Goal: Information Seeking & Learning: Check status

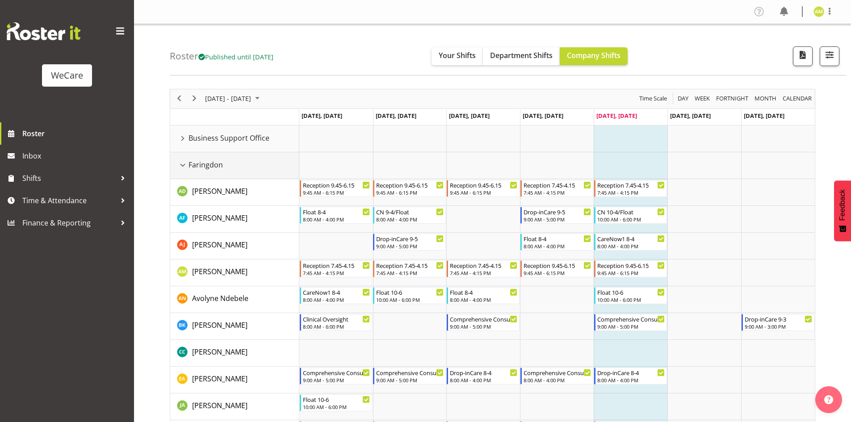
click at [182, 161] on div "Faringdon resource" at bounding box center [183, 165] width 12 height 12
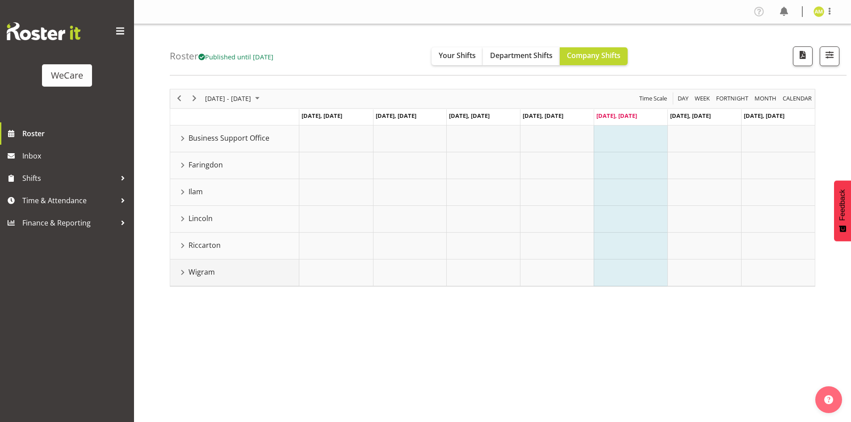
click at [182, 276] on div "Wigram resource" at bounding box center [183, 273] width 12 height 12
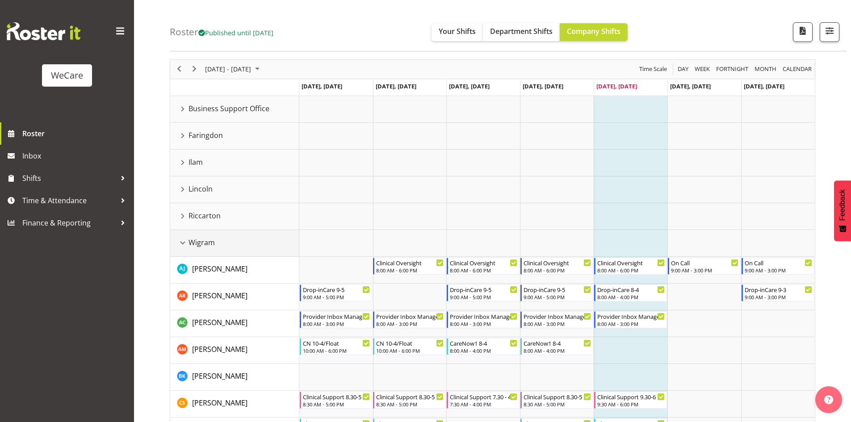
scroll to position [45, 0]
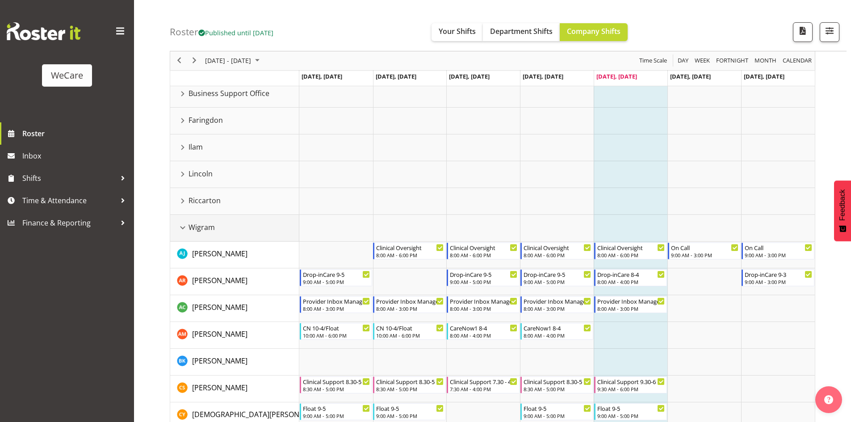
click at [185, 228] on div "Wigram resource" at bounding box center [183, 228] width 12 height 12
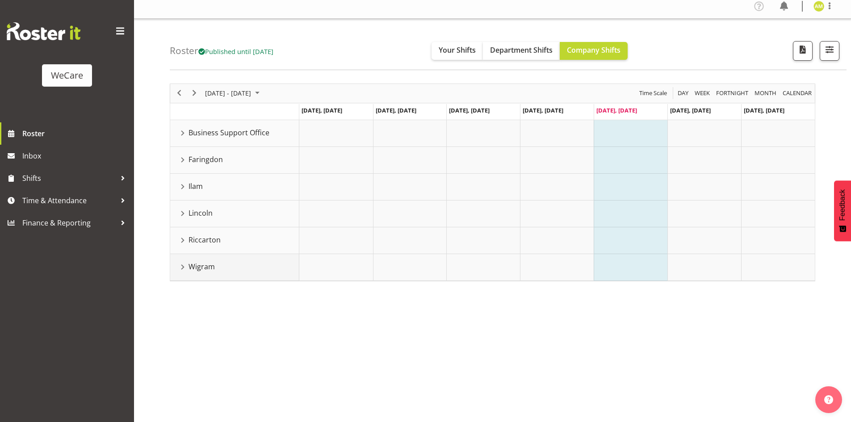
scroll to position [0, 0]
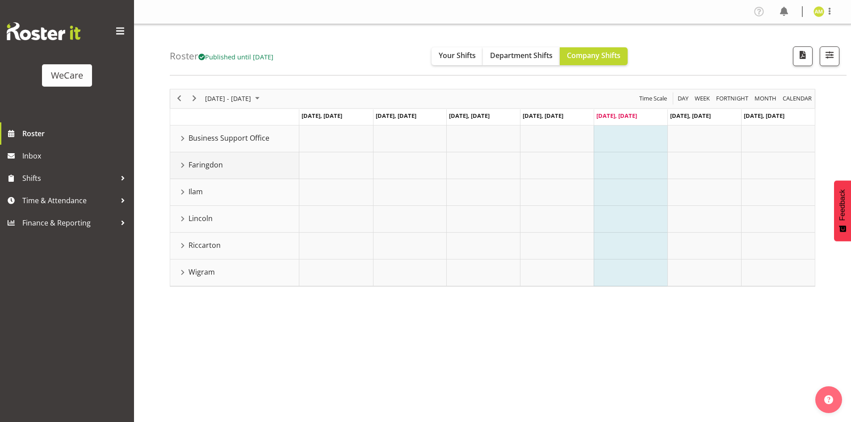
click at [180, 164] on div "Faringdon resource" at bounding box center [183, 165] width 12 height 12
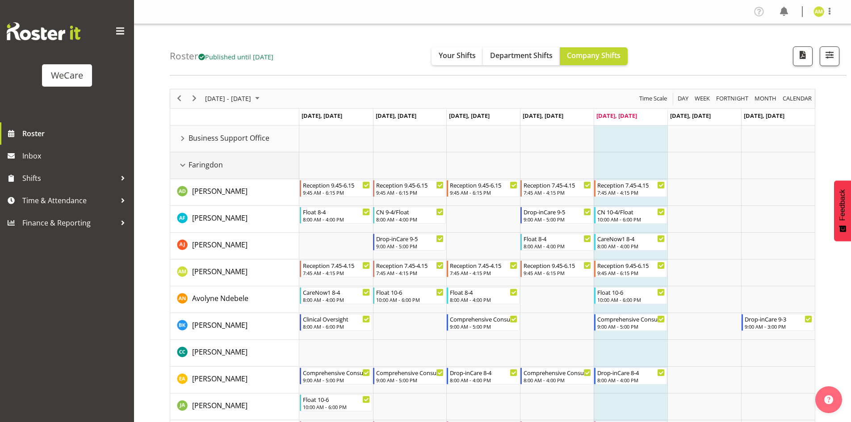
drag, startPoint x: 185, startPoint y: 163, endPoint x: 200, endPoint y: 73, distance: 90.6
click at [185, 163] on div "Faringdon resource" at bounding box center [183, 165] width 12 height 12
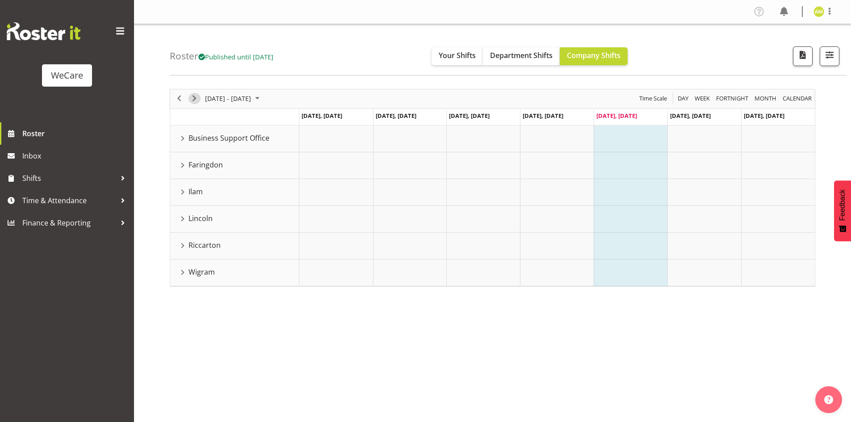
click at [193, 98] on span "Next" at bounding box center [194, 98] width 11 height 11
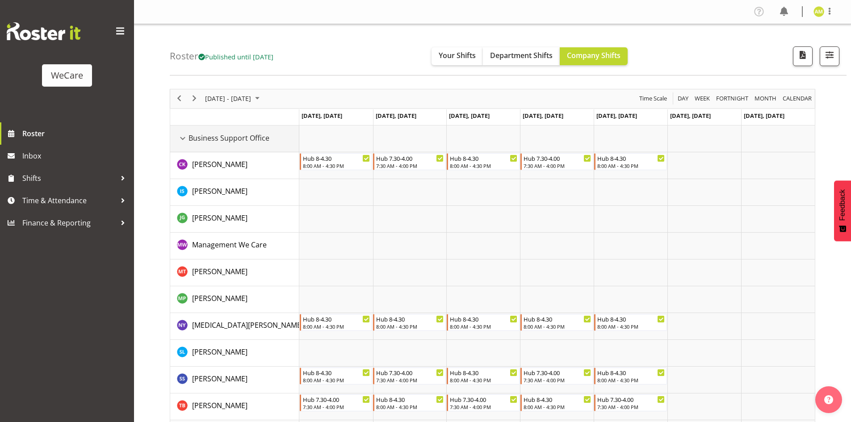
drag, startPoint x: 183, startPoint y: 137, endPoint x: 183, endPoint y: 160, distance: 23.2
click at [183, 137] on div "Business Support Office resource" at bounding box center [183, 139] width 12 height 12
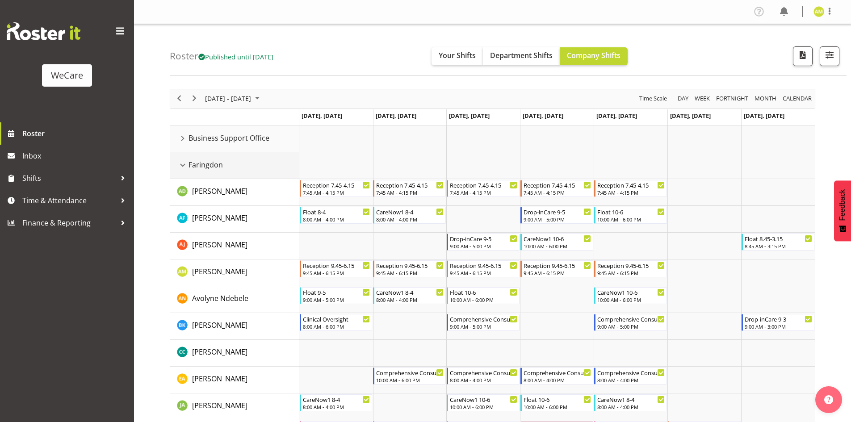
click at [183, 163] on div "Faringdon resource" at bounding box center [183, 165] width 12 height 12
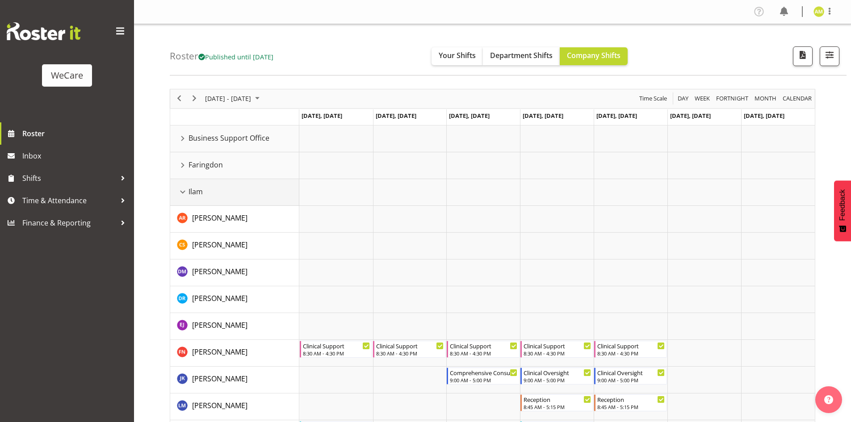
click at [181, 193] on div "Ilam resource" at bounding box center [183, 192] width 12 height 12
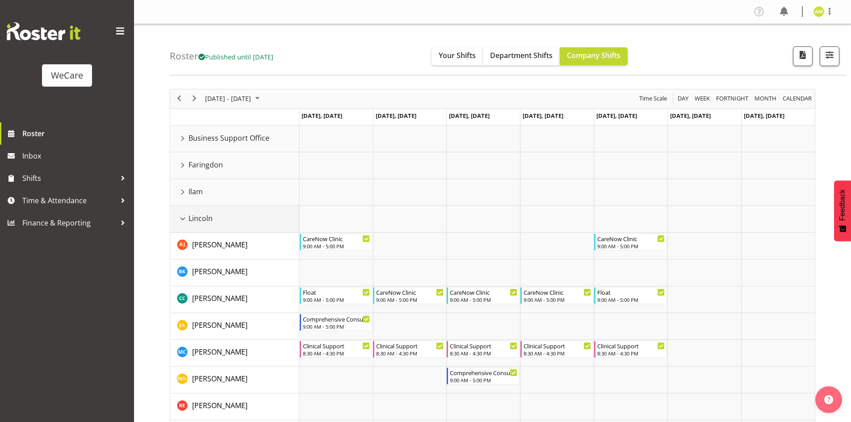
click at [183, 217] on div "Lincoln resource" at bounding box center [183, 219] width 12 height 12
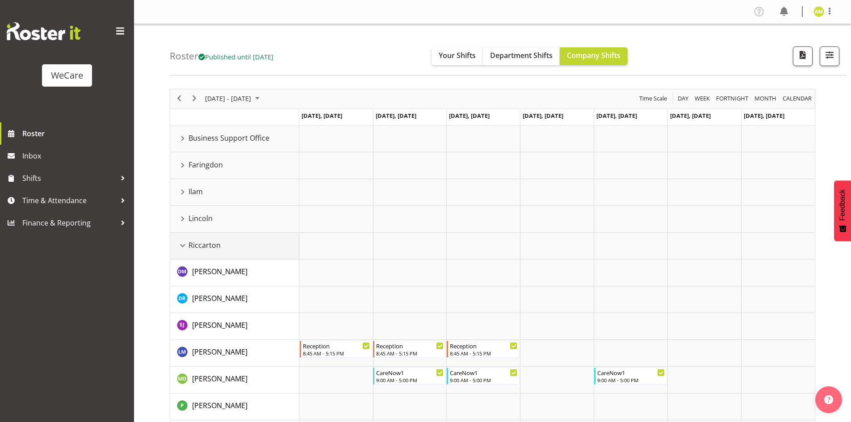
click at [180, 238] on td "Riccarton" at bounding box center [234, 246] width 129 height 27
click at [180, 242] on div "Riccarton resource" at bounding box center [183, 246] width 12 height 12
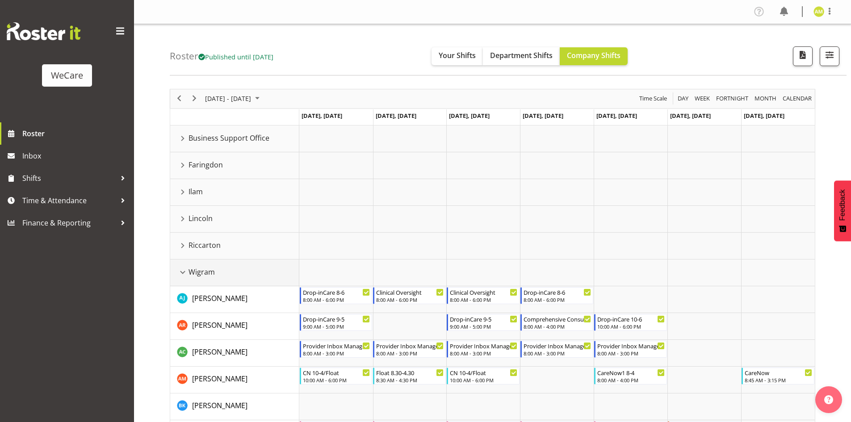
click at [182, 268] on div "Wigram resource" at bounding box center [183, 273] width 12 height 12
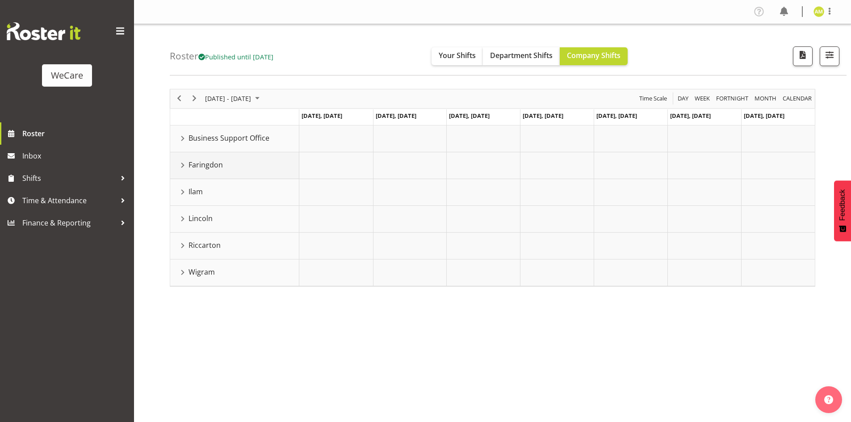
click at [182, 170] on div "Faringdon resource" at bounding box center [183, 165] width 12 height 12
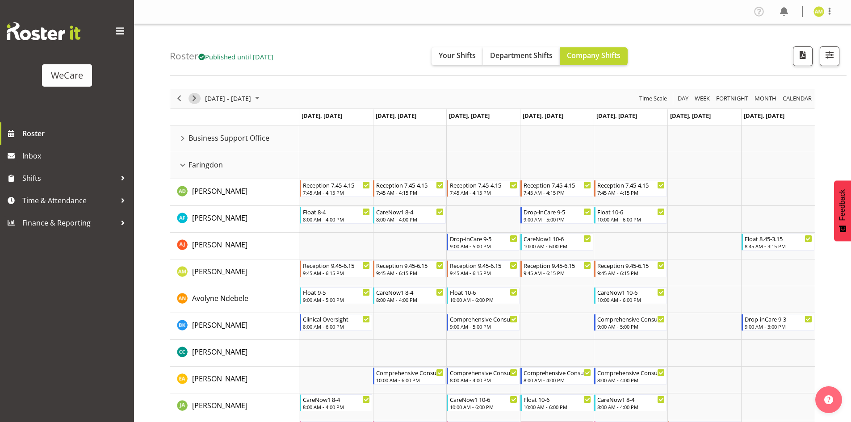
click at [193, 104] on span "Next" at bounding box center [194, 98] width 11 height 11
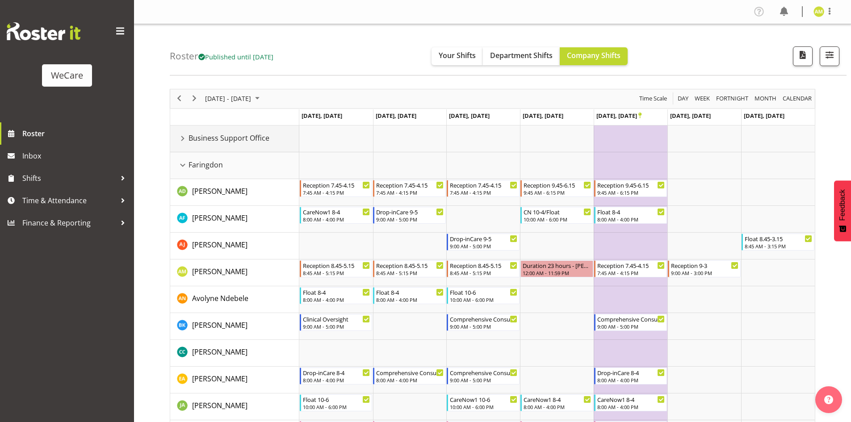
click at [180, 142] on div "Business Support Office resource" at bounding box center [183, 139] width 12 height 12
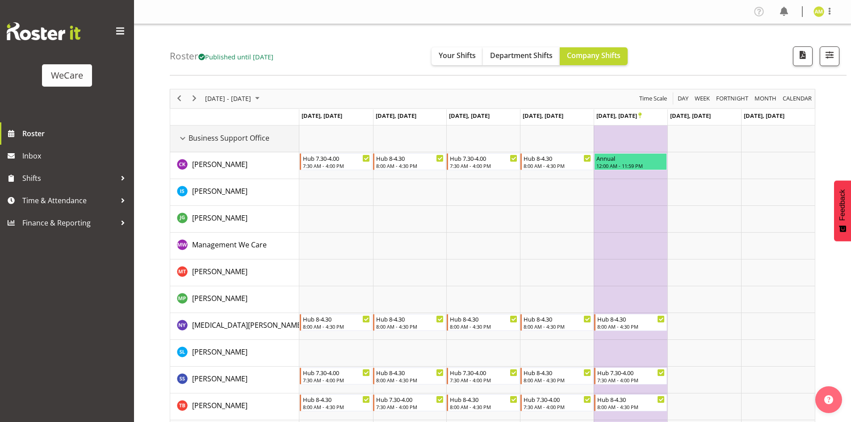
click at [180, 142] on div "Business Support Office resource" at bounding box center [183, 139] width 12 height 12
click at [184, 136] on div "Business Support Office resource" at bounding box center [183, 139] width 12 height 12
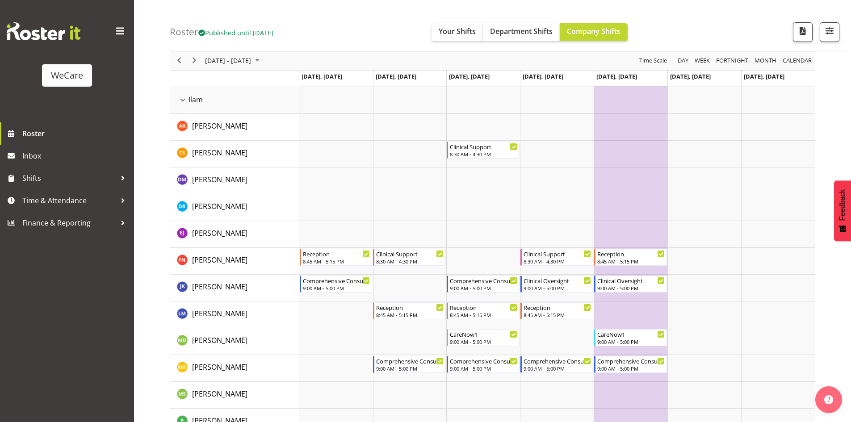
scroll to position [536, 0]
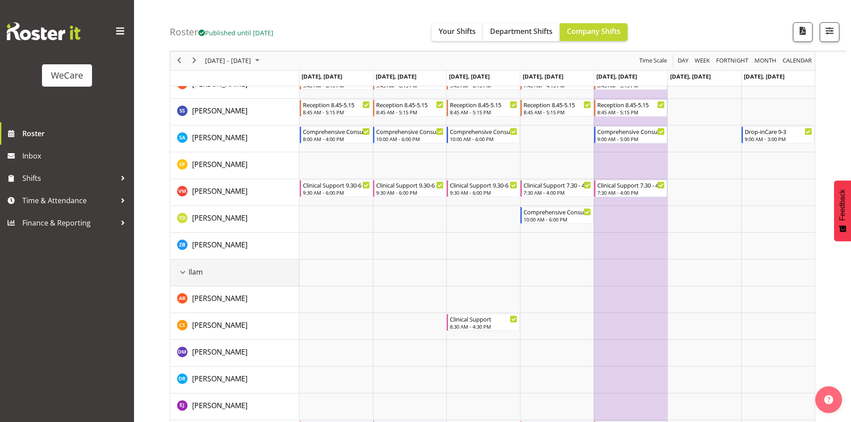
click at [185, 272] on div "Ilam resource" at bounding box center [183, 273] width 12 height 12
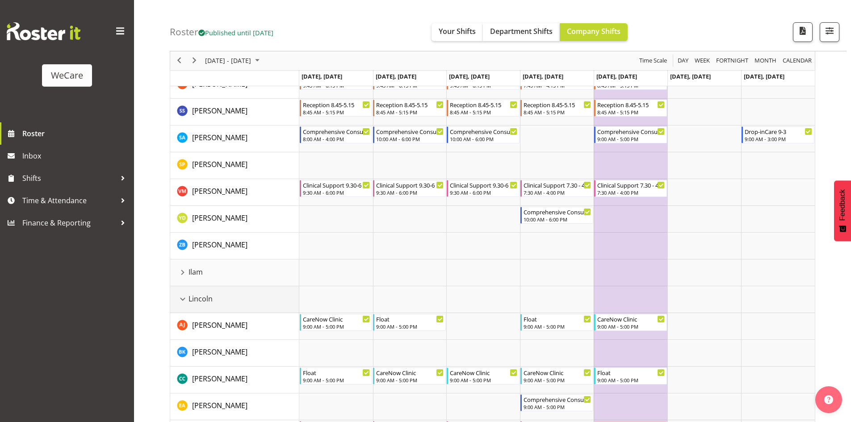
click at [183, 297] on div "Lincoln resource" at bounding box center [183, 300] width 12 height 12
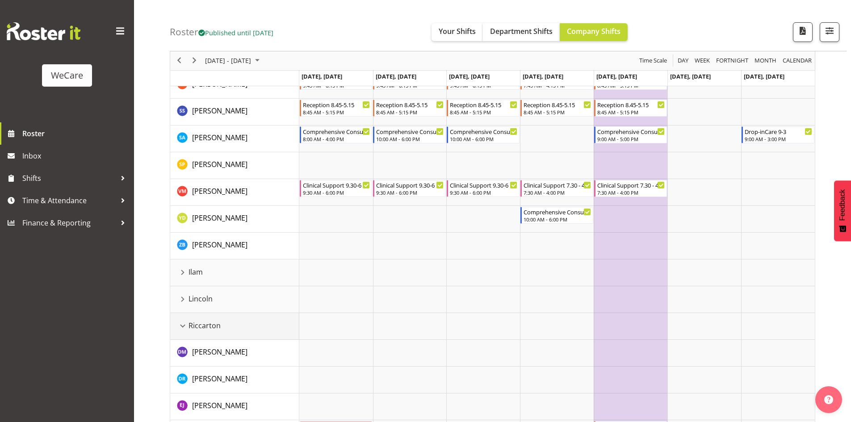
click at [184, 325] on div "Riccarton resource" at bounding box center [183, 326] width 12 height 12
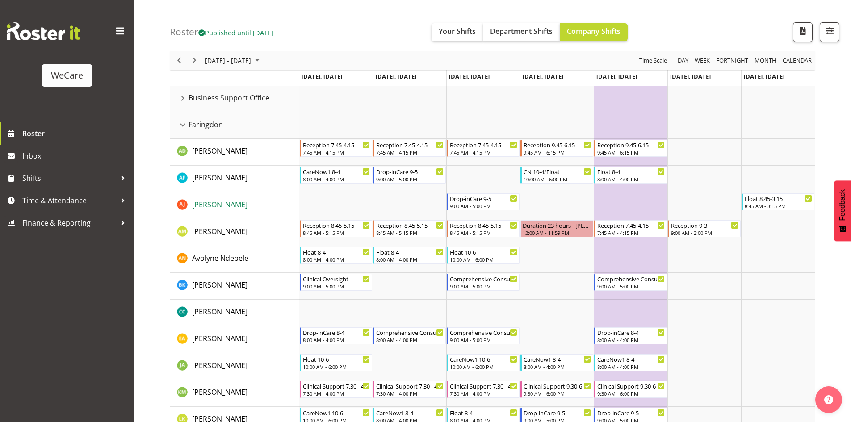
scroll to position [0, 0]
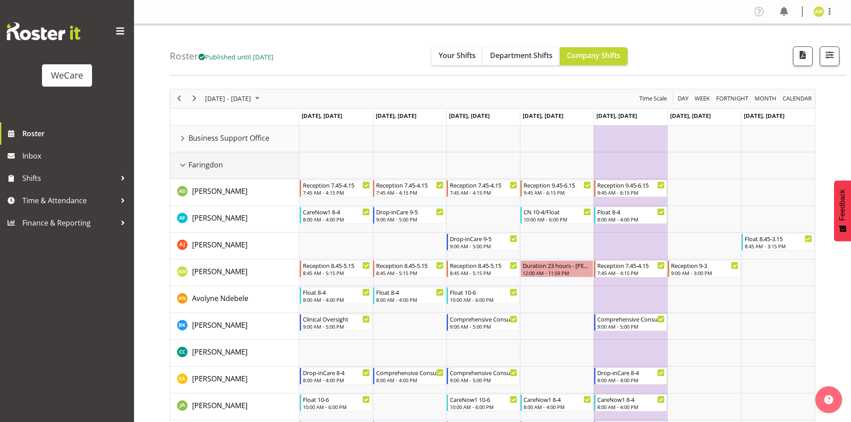
click at [186, 163] on div "Faringdon resource" at bounding box center [183, 165] width 12 height 12
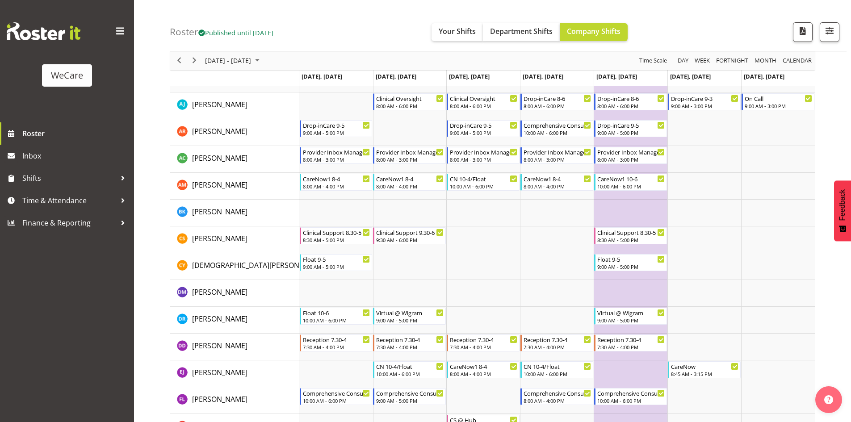
scroll to position [193, 0]
click at [245, 63] on span "[DATE] - [DATE]" at bounding box center [228, 60] width 48 height 11
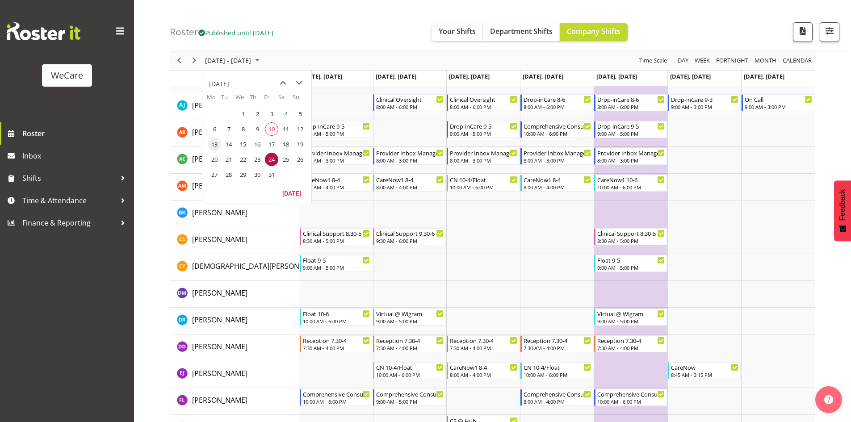
click at [213, 143] on span "13" at bounding box center [214, 144] width 13 height 13
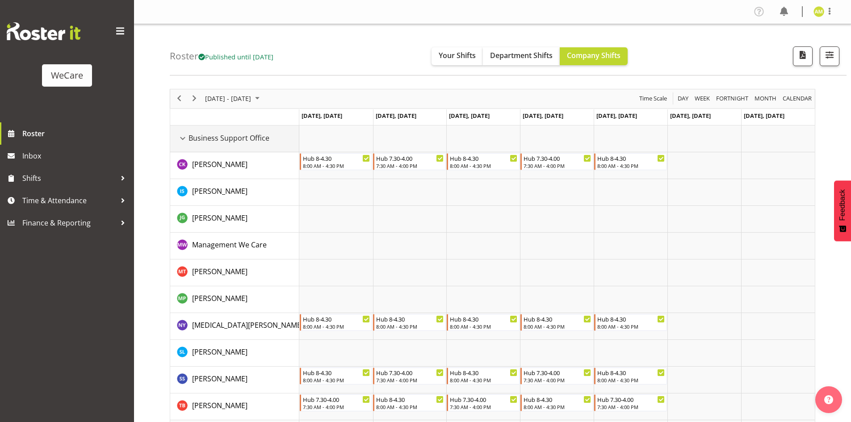
click at [185, 143] on div "Business Support Office resource" at bounding box center [183, 139] width 12 height 12
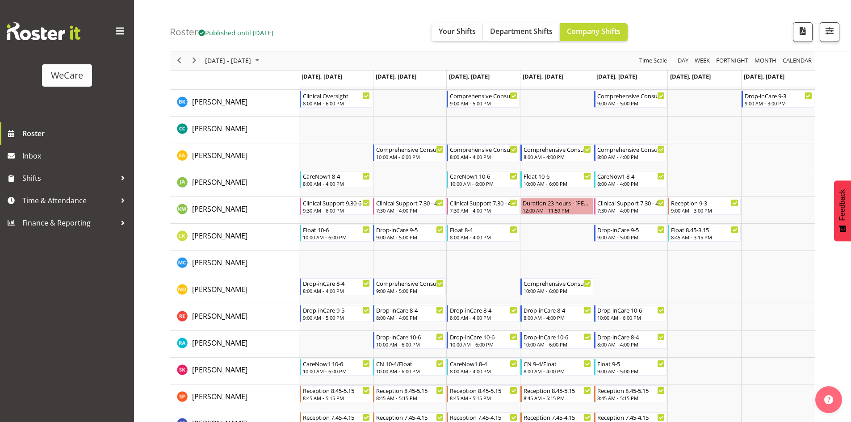
scroll to position [402, 0]
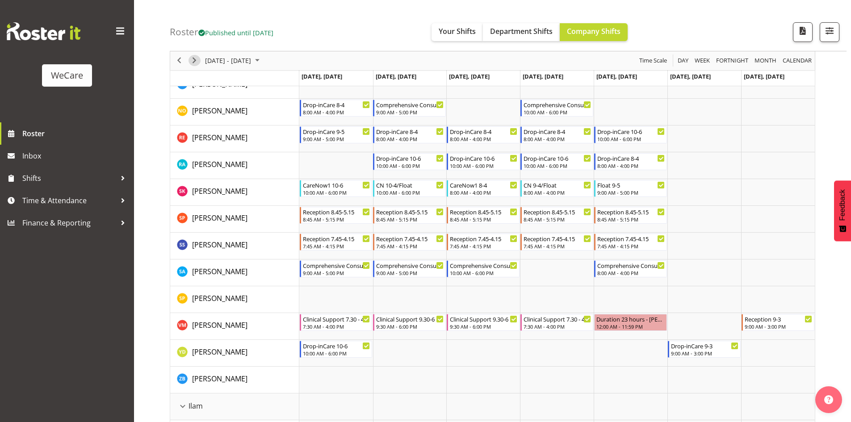
click at [196, 63] on span "Next" at bounding box center [194, 60] width 11 height 11
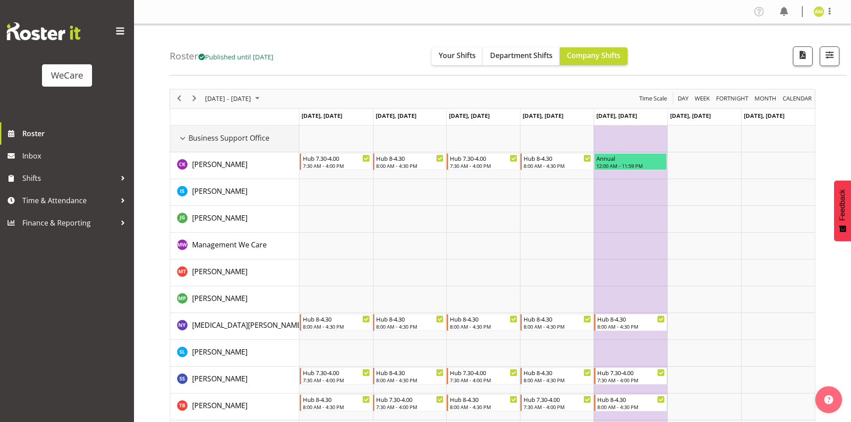
click at [184, 138] on div "Business Support Office resource" at bounding box center [183, 139] width 12 height 12
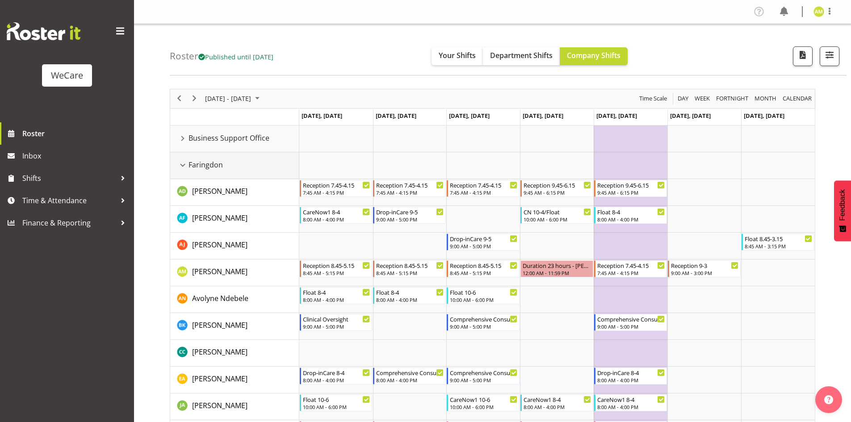
click at [185, 164] on div "Faringdon resource" at bounding box center [183, 165] width 12 height 12
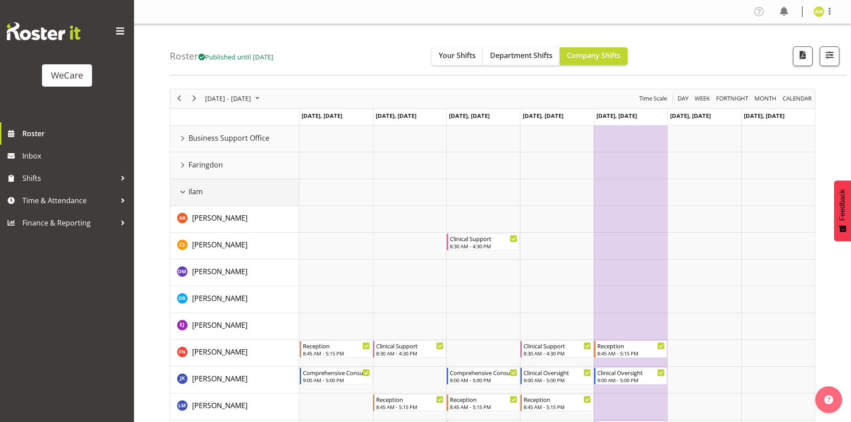
click at [182, 192] on div "Ilam resource" at bounding box center [183, 192] width 12 height 12
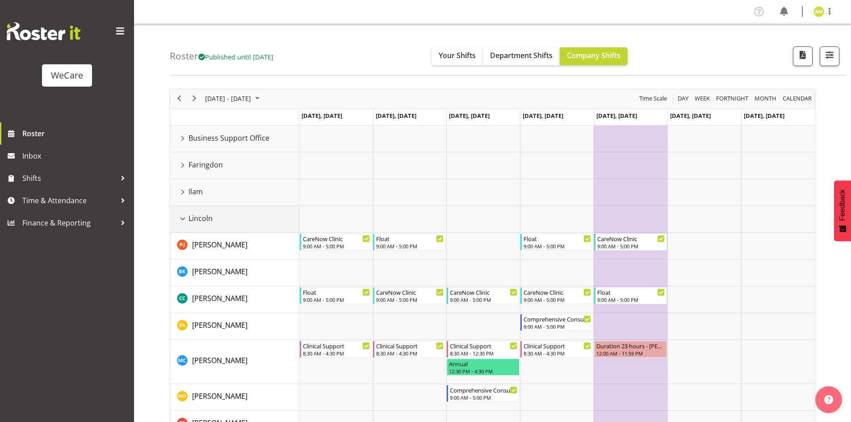
click at [183, 218] on div "Lincoln resource" at bounding box center [183, 219] width 12 height 12
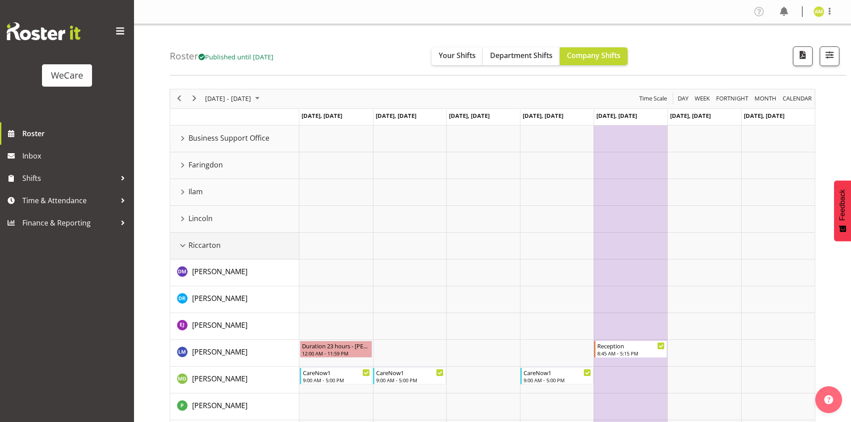
click at [181, 244] on div "Riccarton resource" at bounding box center [183, 246] width 12 height 12
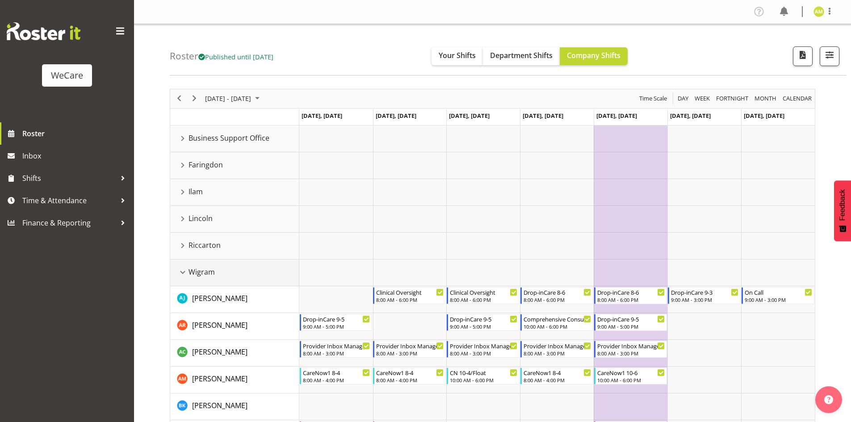
click at [182, 265] on td "Wigram" at bounding box center [234, 273] width 129 height 27
click at [183, 272] on div "Wigram resource" at bounding box center [183, 273] width 12 height 12
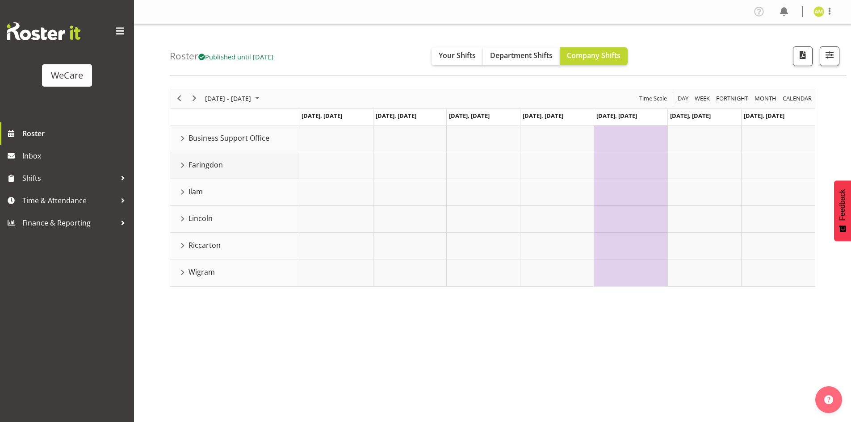
click at [182, 168] on div "Faringdon resource" at bounding box center [183, 165] width 12 height 12
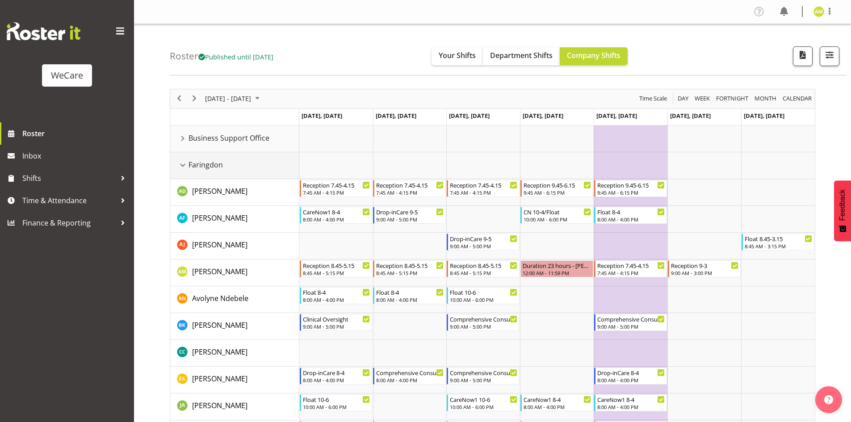
click at [183, 170] on div "Faringdon resource" at bounding box center [183, 165] width 12 height 12
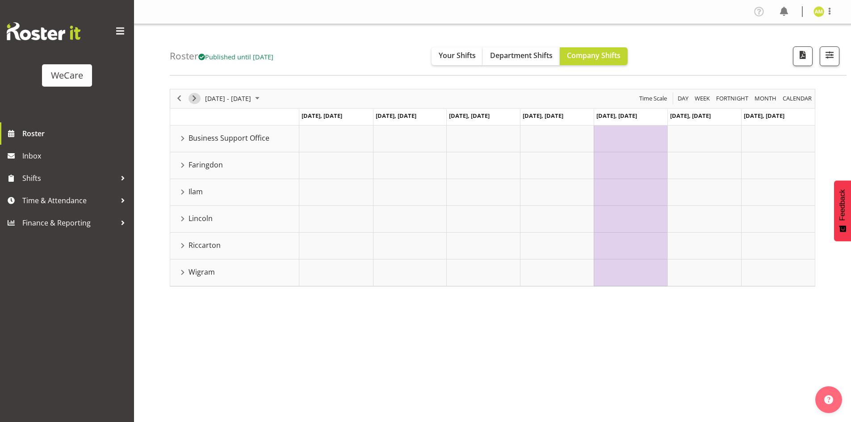
click at [193, 99] on span "Next" at bounding box center [194, 98] width 11 height 11
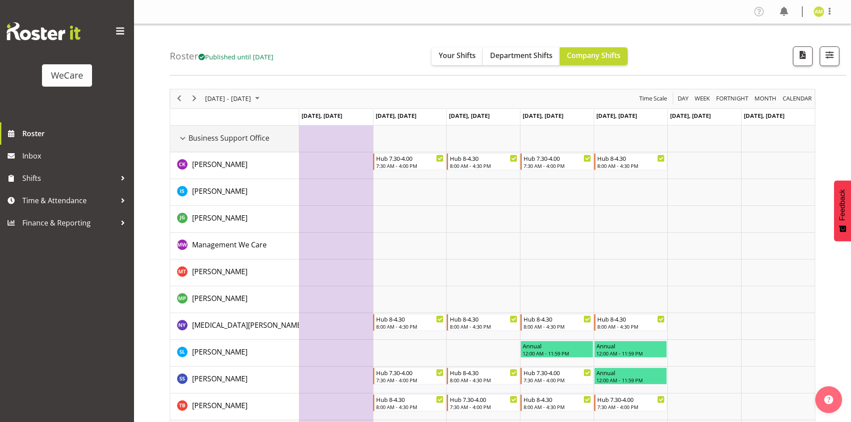
click at [186, 138] on div "Business Support Office resource" at bounding box center [183, 139] width 12 height 12
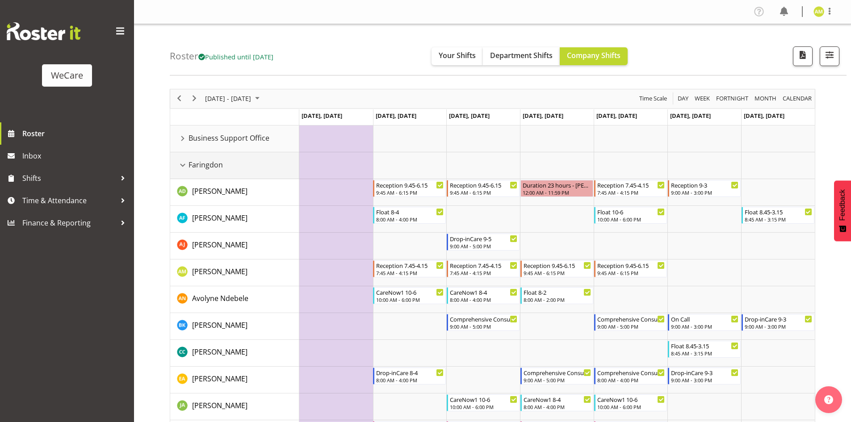
click at [183, 162] on div "Faringdon resource" at bounding box center [183, 165] width 12 height 12
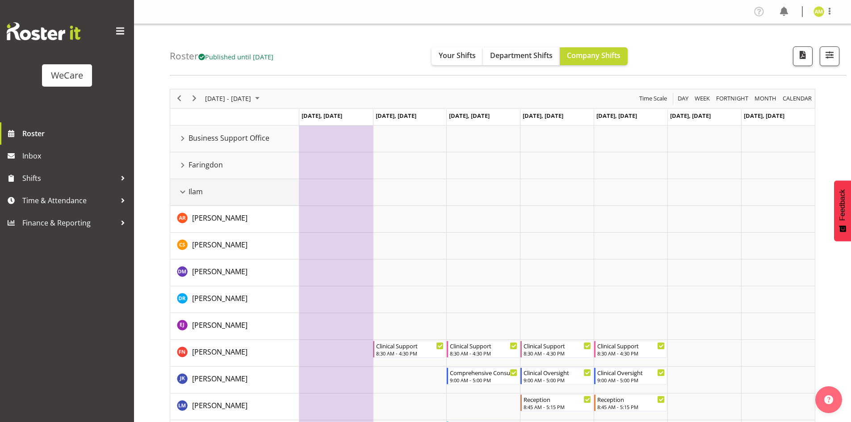
click at [187, 194] on div "Ilam resource" at bounding box center [183, 192] width 12 height 12
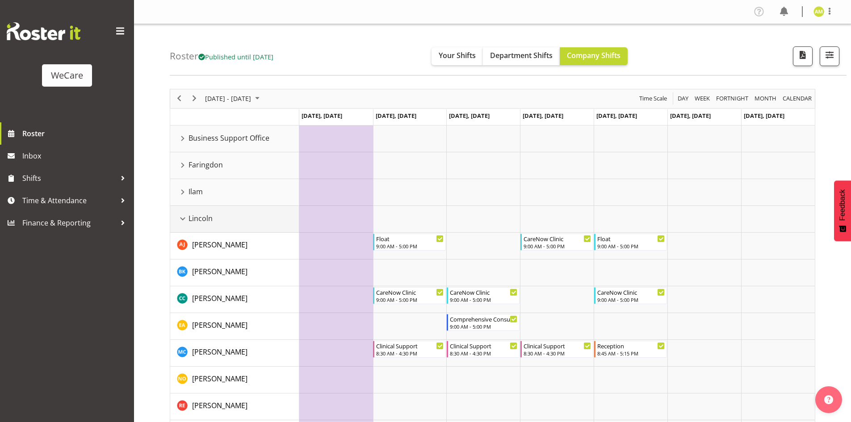
click at [188, 219] on div "Lincoln resource" at bounding box center [183, 219] width 12 height 12
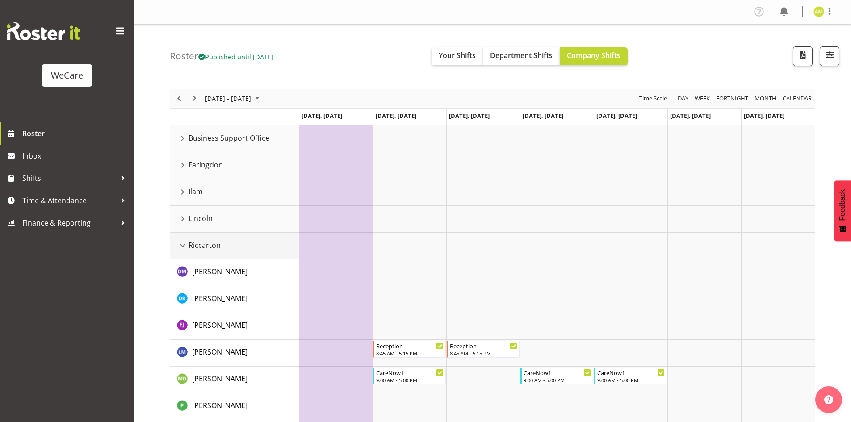
click at [184, 250] on div "Riccarton resource" at bounding box center [183, 246] width 12 height 12
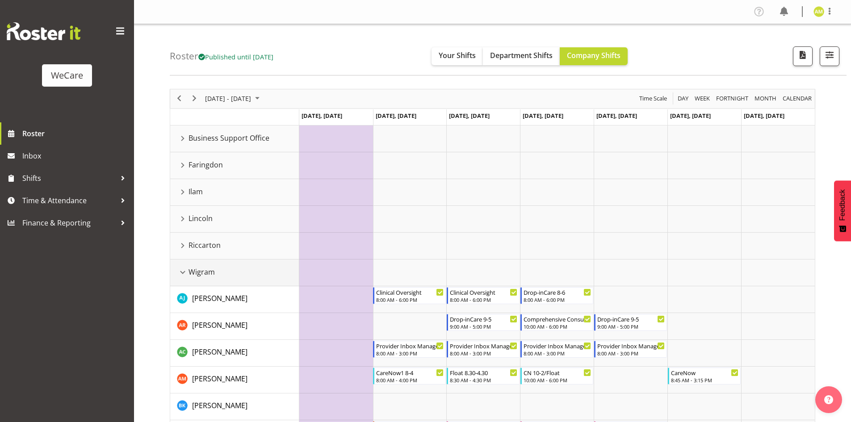
drag, startPoint x: 184, startPoint y: 273, endPoint x: 185, endPoint y: 225, distance: 47.8
click at [184, 273] on div "Wigram resource" at bounding box center [183, 273] width 12 height 12
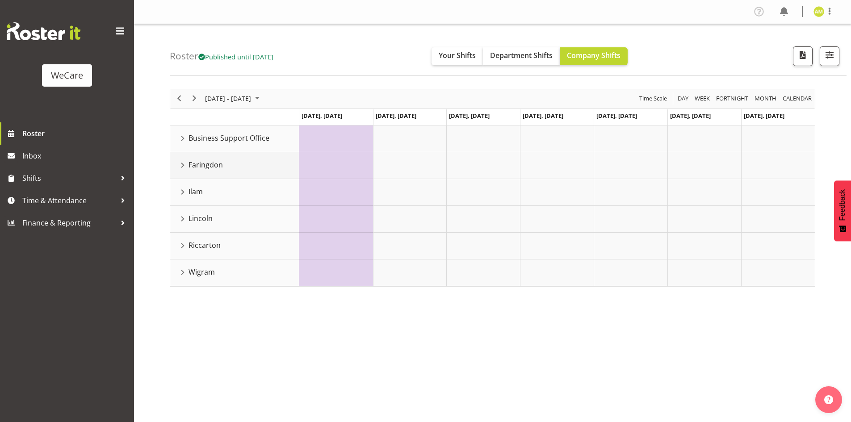
click at [180, 164] on div "Faringdon resource" at bounding box center [183, 165] width 12 height 12
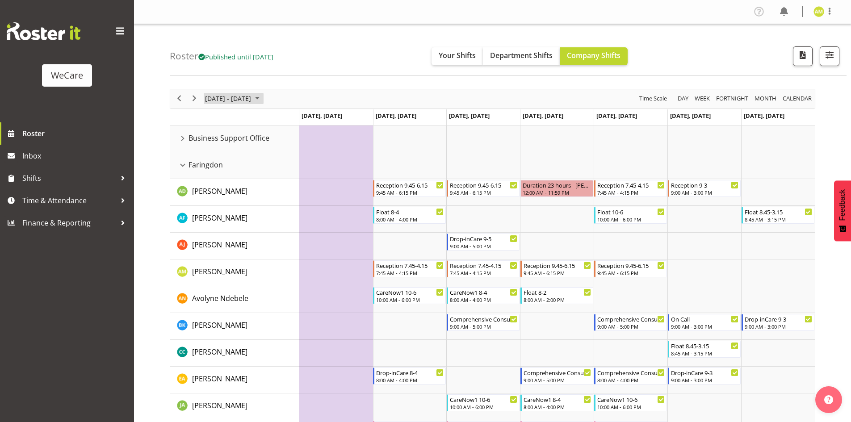
click at [247, 102] on span "[DATE] - [DATE]" at bounding box center [228, 98] width 48 height 11
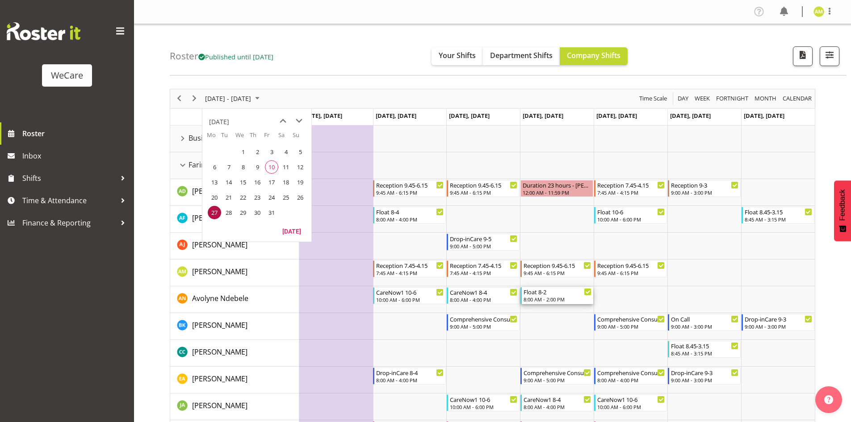
click at [591, 300] on div "8:00 AM - 2:00 PM" at bounding box center [558, 299] width 68 height 7
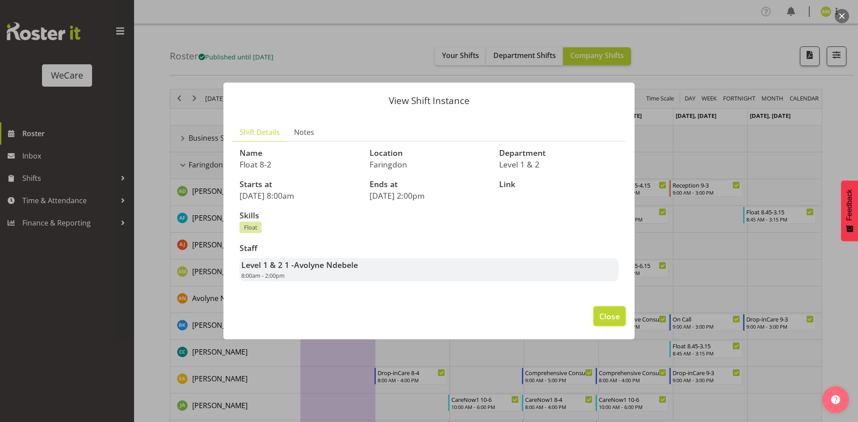
click at [596, 326] on button "Close" at bounding box center [609, 316] width 32 height 20
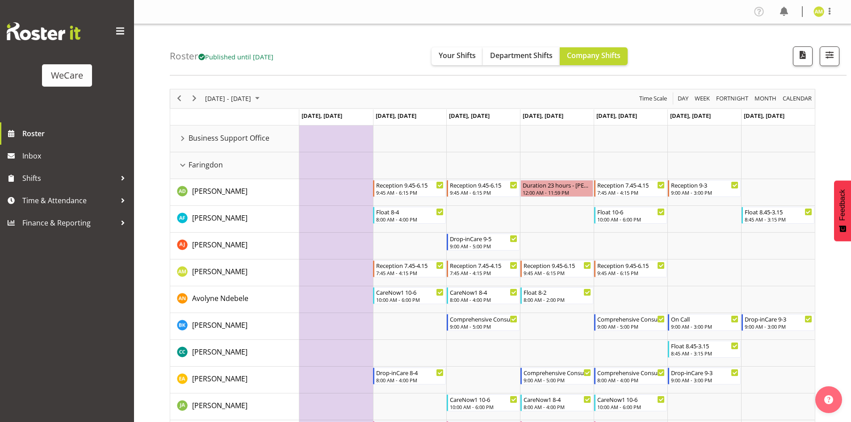
click at [256, 105] on div "[DATE] - [DATE]" at bounding box center [233, 98] width 63 height 19
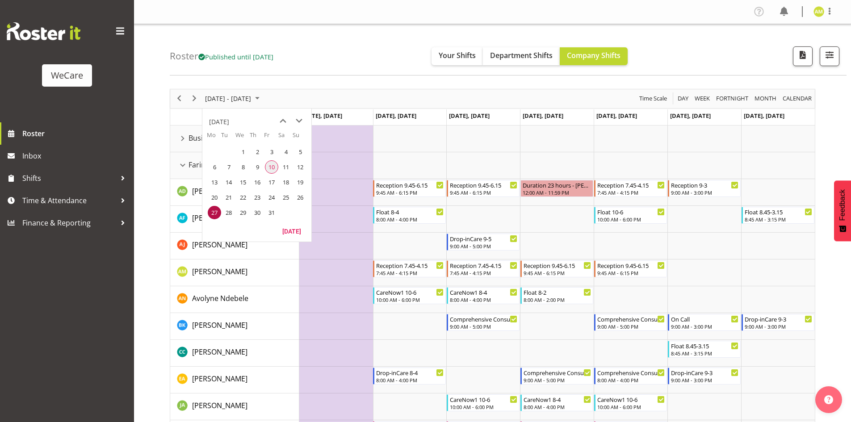
click at [270, 169] on span "10" at bounding box center [271, 166] width 13 height 13
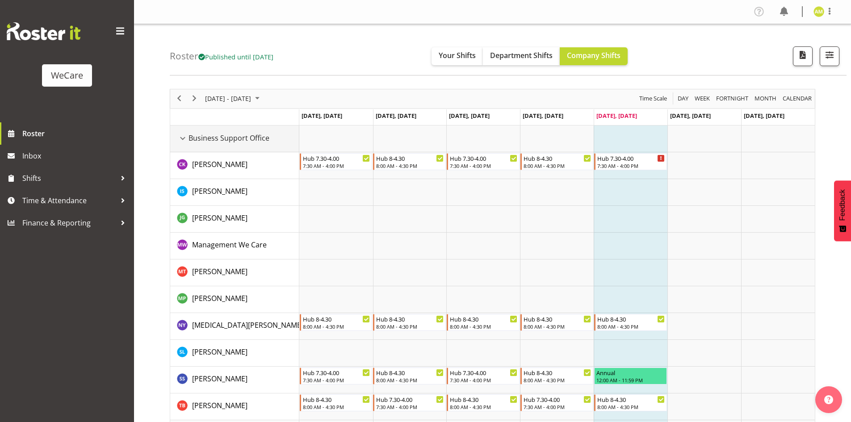
drag, startPoint x: 180, startPoint y: 142, endPoint x: 186, endPoint y: 160, distance: 18.7
click at [181, 142] on div "Business Support Office resource" at bounding box center [183, 139] width 12 height 12
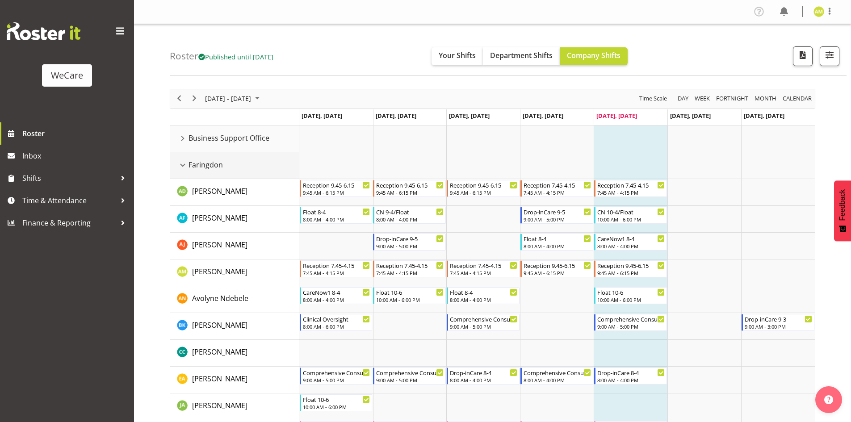
click at [180, 164] on div "Faringdon resource" at bounding box center [183, 165] width 12 height 12
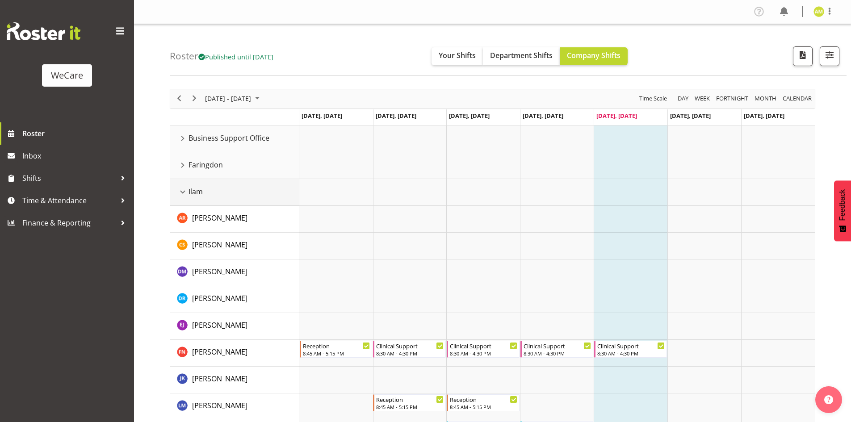
click at [183, 197] on div "Ilam resource" at bounding box center [183, 192] width 12 height 12
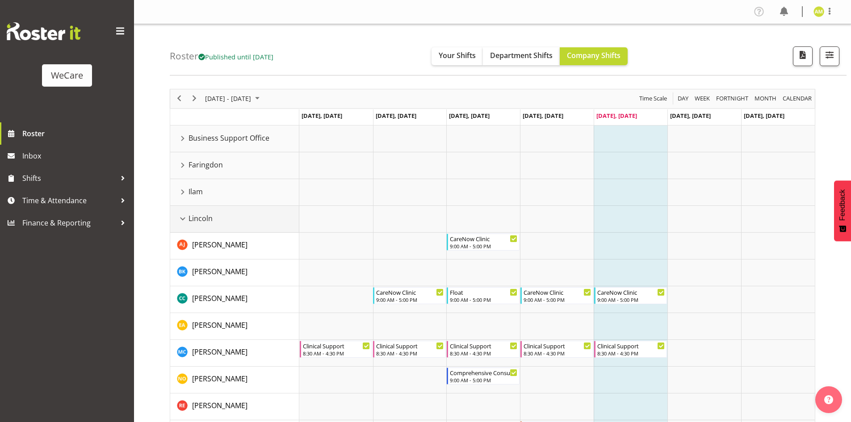
click at [180, 217] on div "Lincoln resource" at bounding box center [183, 219] width 12 height 12
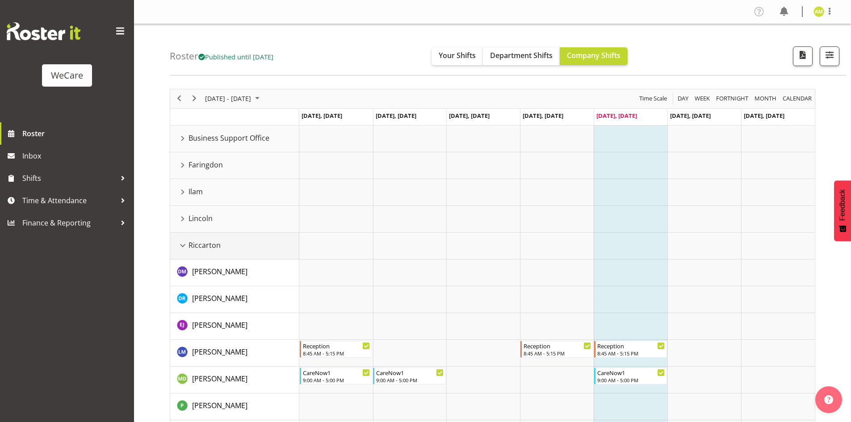
click at [183, 242] on div "Riccarton resource" at bounding box center [183, 246] width 12 height 12
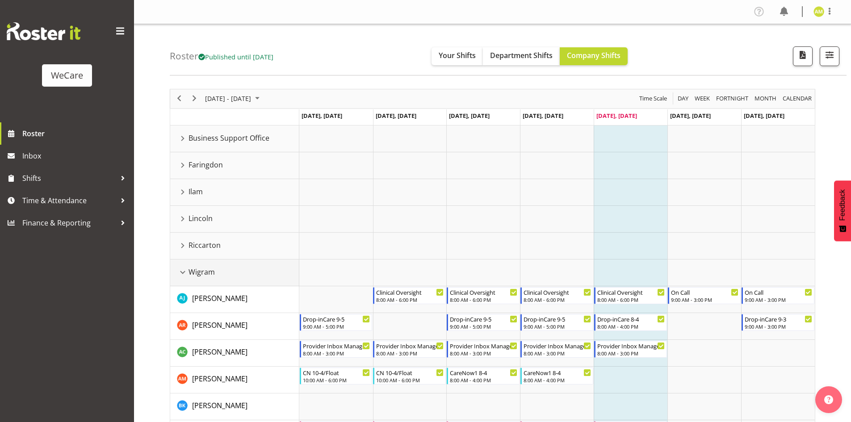
click at [181, 270] on div "Wigram resource" at bounding box center [183, 273] width 12 height 12
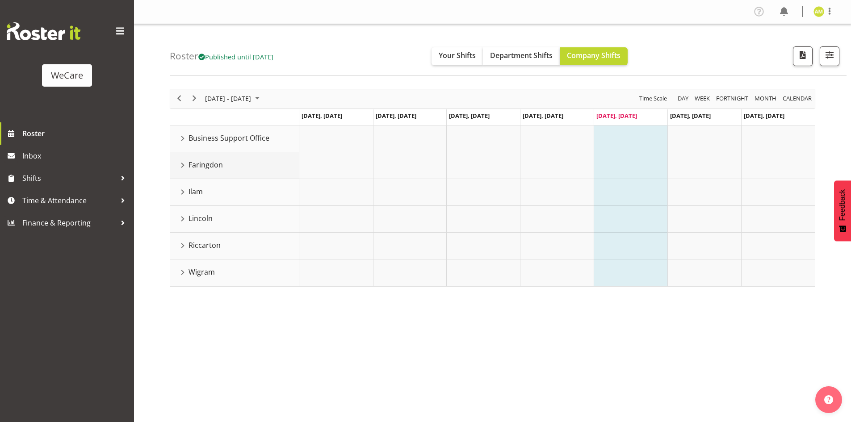
click at [181, 166] on div "Faringdon resource" at bounding box center [183, 165] width 12 height 12
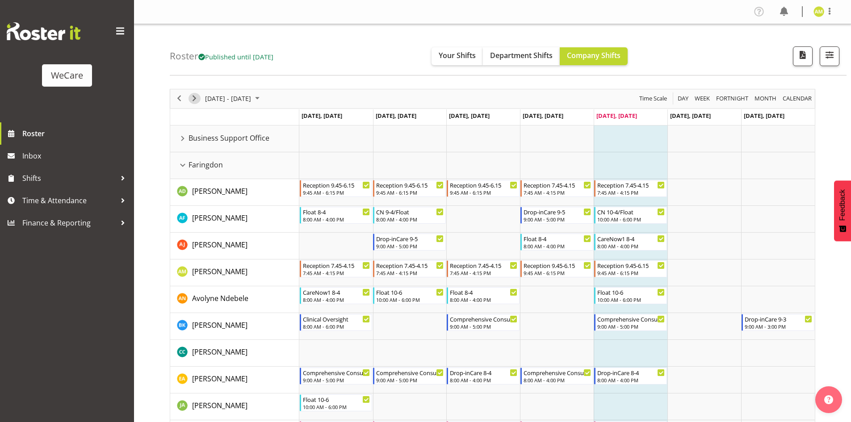
click at [194, 95] on span "Next" at bounding box center [194, 98] width 11 height 11
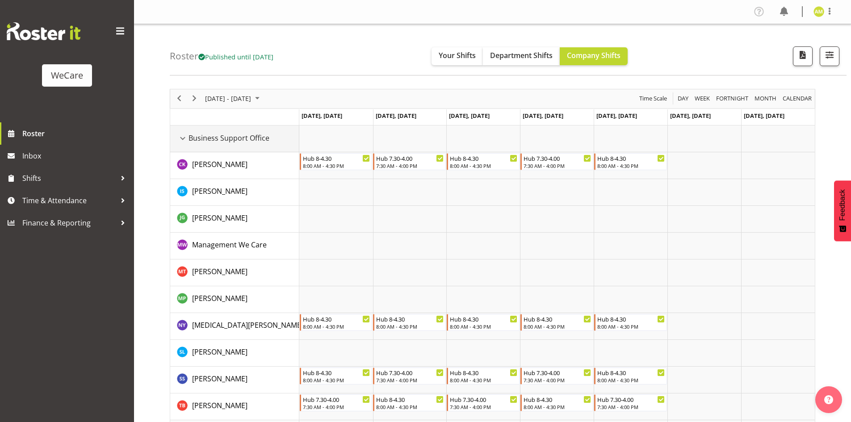
click at [179, 138] on div "Business Support Office resource" at bounding box center [183, 139] width 12 height 12
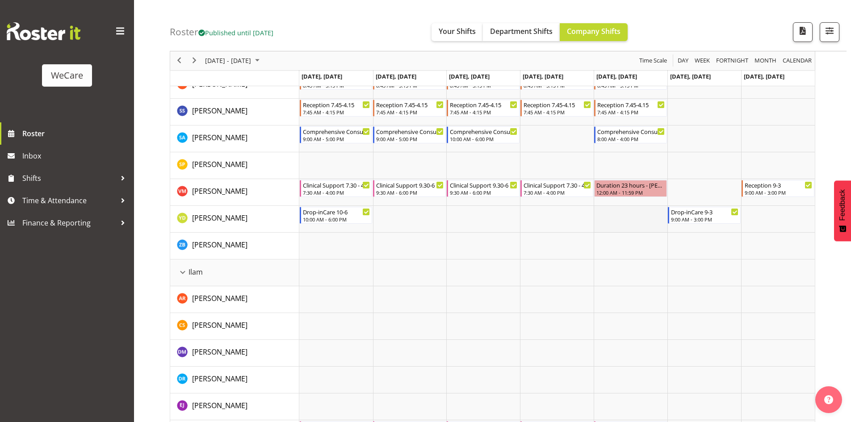
scroll to position [625, 0]
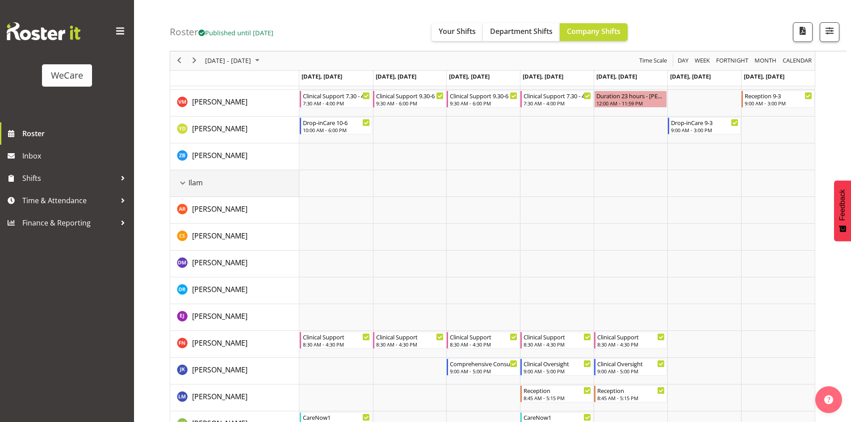
click at [186, 182] on div "Ilam resource" at bounding box center [183, 183] width 12 height 12
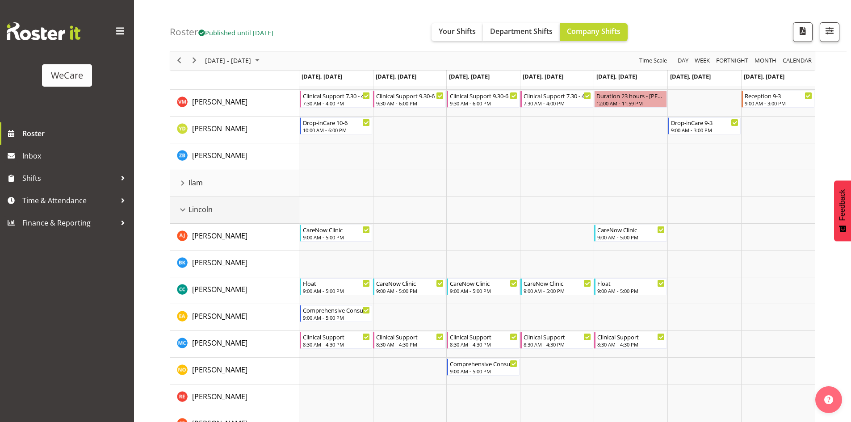
click at [182, 203] on td "Lincoln" at bounding box center [234, 210] width 129 height 27
click at [179, 213] on div "Lincoln resource" at bounding box center [183, 210] width 12 height 12
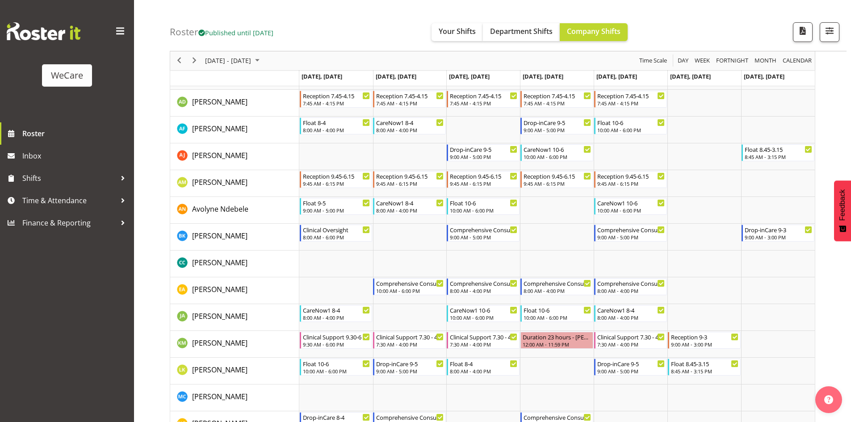
scroll to position [0, 0]
